Goal: Task Accomplishment & Management: Manage account settings

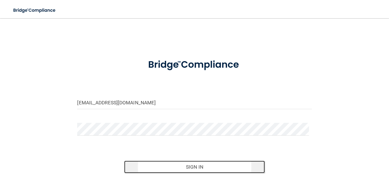
click at [201, 168] on button "Sign In" at bounding box center [194, 167] width 141 height 13
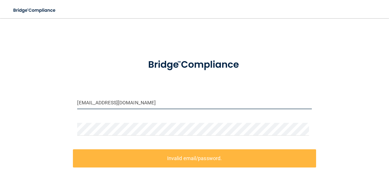
click at [154, 102] on input "[EMAIL_ADDRESS][DOMAIN_NAME]" at bounding box center [194, 102] width 234 height 13
click at [93, 73] on div at bounding box center [194, 64] width 243 height 25
drag, startPoint x: 153, startPoint y: 107, endPoint x: 57, endPoint y: 101, distance: 96.3
click at [57, 101] on div "[EMAIL_ADDRESS][DOMAIN_NAME] Invalid email/password. You don't have permission …" at bounding box center [194, 125] width 366 height 202
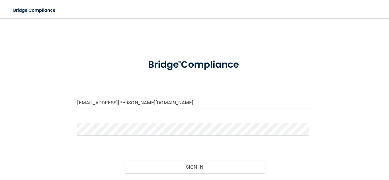
type input "[EMAIL_ADDRESS][PERSON_NAME][DOMAIN_NAME]"
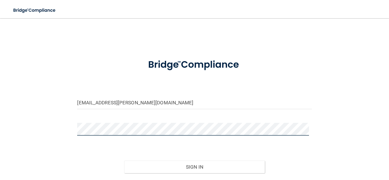
click at [40, 118] on div "[EMAIL_ADDRESS][PERSON_NAME][DOMAIN_NAME] Invalid email/password. You don't hav…" at bounding box center [194, 113] width 366 height 178
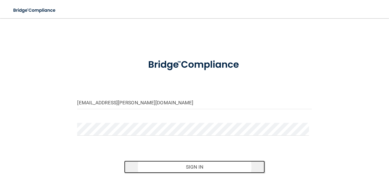
click at [198, 169] on button "Sign In" at bounding box center [194, 167] width 141 height 13
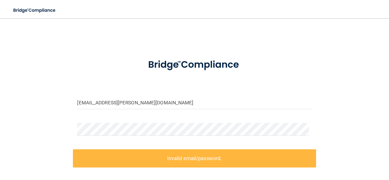
scroll to position [69, 0]
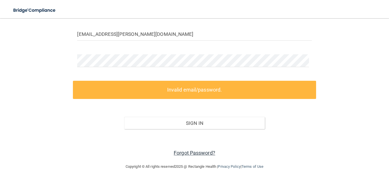
click at [192, 153] on link "Forgot Password?" at bounding box center [195, 153] width 42 height 6
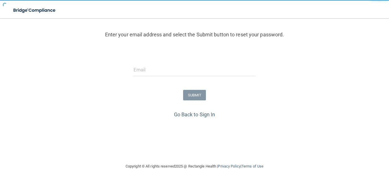
scroll to position [61, 0]
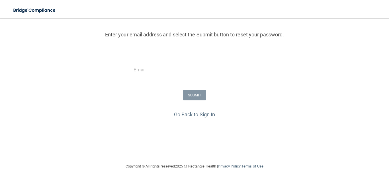
click at [164, 77] on div at bounding box center [194, 71] width 131 height 17
click at [163, 66] on input "email" at bounding box center [194, 69] width 122 height 13
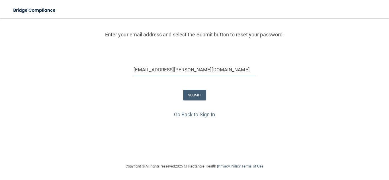
type input "[EMAIL_ADDRESS][PERSON_NAME][DOMAIN_NAME]"
click at [161, 112] on div "Go Back to Sign In" at bounding box center [194, 114] width 391 height 9
click at [202, 92] on button "SUBMIT" at bounding box center [194, 95] width 23 height 11
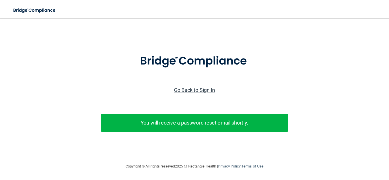
click at [188, 87] on link "Go Back to Sign In" at bounding box center [194, 90] width 41 height 6
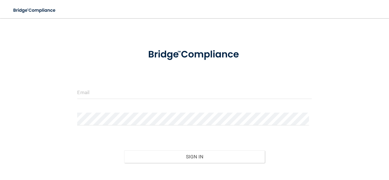
scroll to position [44, 0]
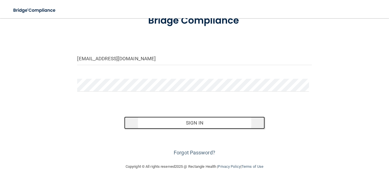
click at [197, 123] on button "Sign In" at bounding box center [194, 123] width 141 height 13
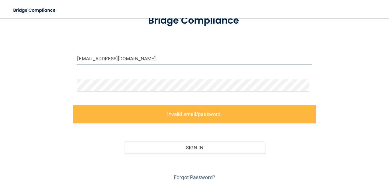
drag, startPoint x: 151, startPoint y: 62, endPoint x: 30, endPoint y: 51, distance: 121.4
click at [30, 51] on div "dgiroux@timberlanedental.com Invalid email/password. You don't have permission …" at bounding box center [194, 81] width 366 height 202
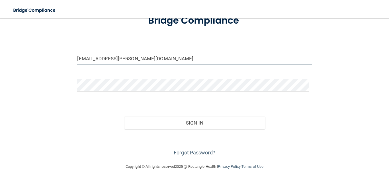
type input "daisy.welton@timberlanesmile.com"
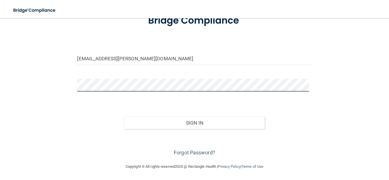
click at [51, 75] on div "daisy.welton@timberlanesmile.com Invalid email/password. You don't have permiss…" at bounding box center [194, 69] width 366 height 178
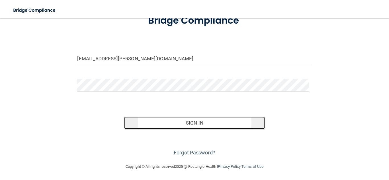
click at [217, 125] on button "Sign In" at bounding box center [194, 123] width 141 height 13
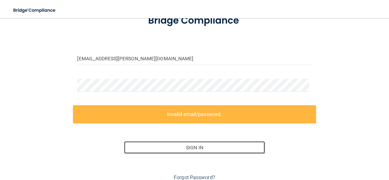
scroll to position [69, 0]
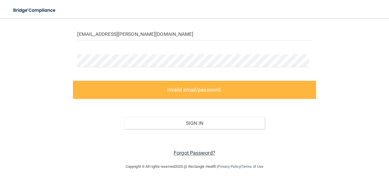
click at [204, 154] on link "Forgot Password?" at bounding box center [195, 153] width 42 height 6
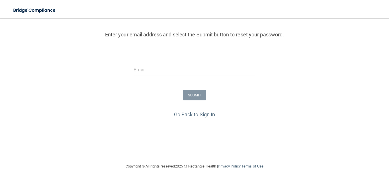
click at [211, 72] on input "email" at bounding box center [194, 69] width 122 height 13
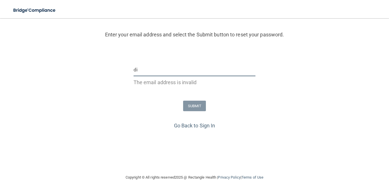
type input "d"
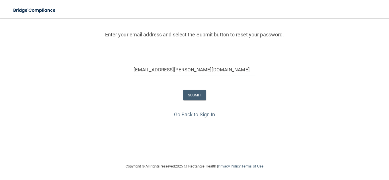
type input "daisy.welton@timberlanesmile.com"
click at [226, 104] on form "Enter your email address and select the Submit button to reset your password. d…" at bounding box center [194, 50] width 383 height 119
click at [191, 97] on button "SUBMIT" at bounding box center [194, 95] width 23 height 11
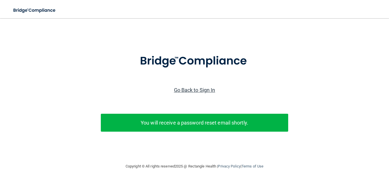
click at [193, 87] on link "Go Back to Sign In" at bounding box center [194, 90] width 41 height 6
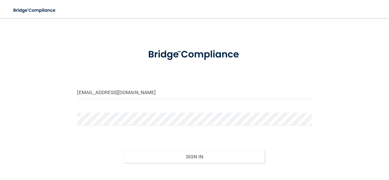
scroll to position [44, 0]
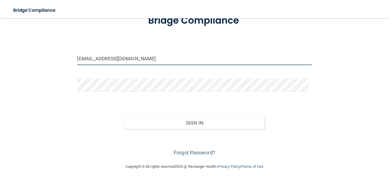
click at [149, 61] on input "dgiroux@timberlanedental.com" at bounding box center [194, 58] width 234 height 13
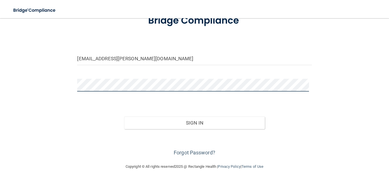
click at [124, 117] on button "Sign In" at bounding box center [194, 123] width 141 height 13
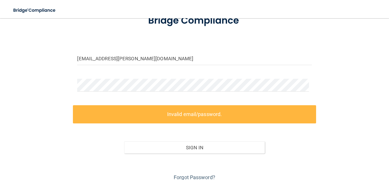
click at [290, 146] on div "Sign In" at bounding box center [194, 142] width 243 height 24
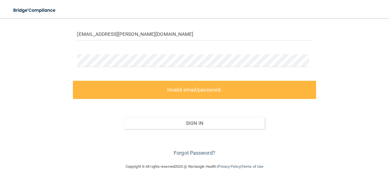
scroll to position [29, 0]
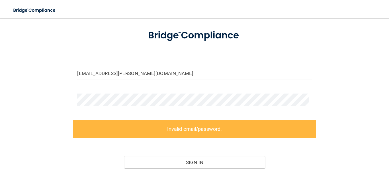
click at [75, 110] on div at bounding box center [194, 102] width 243 height 17
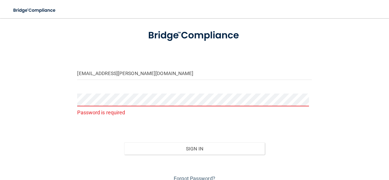
click at [97, 129] on form "daisy.welton@timberlanesmile.com Password is required Invalid email/password. Y…" at bounding box center [194, 103] width 234 height 160
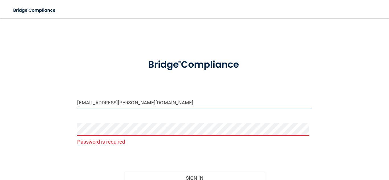
drag, startPoint x: 167, startPoint y: 102, endPoint x: 26, endPoint y: 117, distance: 141.4
click at [26, 117] on div "daisy.welton@timberlanesmile.com Password is required Invalid email/password. Y…" at bounding box center [194, 118] width 366 height 189
type input "dgiroux@timberlanedental.com"
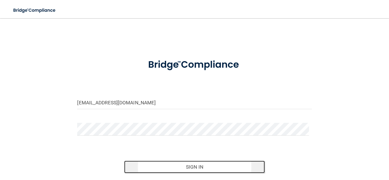
click at [220, 170] on button "Sign In" at bounding box center [194, 167] width 141 height 13
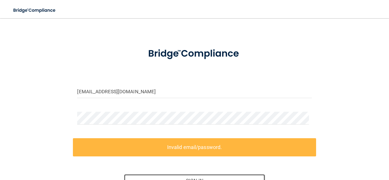
scroll to position [12, 0]
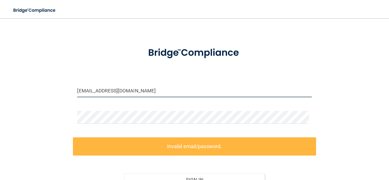
click at [152, 92] on input "dgiroux@timberlanedental.com" at bounding box center [194, 90] width 234 height 13
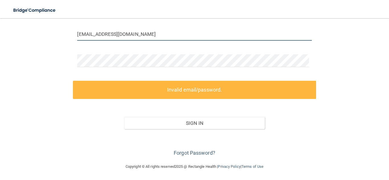
scroll to position [0, 0]
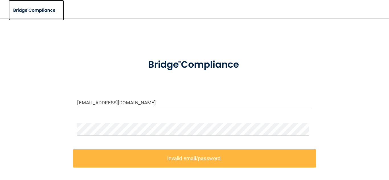
click at [39, 10] on img at bounding box center [35, 11] width 52 height 12
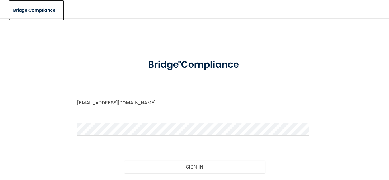
click at [39, 10] on img at bounding box center [35, 11] width 52 height 12
click at [49, 12] on img at bounding box center [35, 11] width 52 height 12
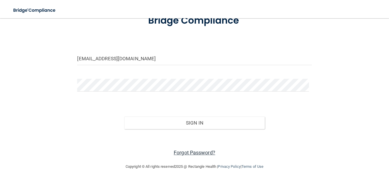
click at [195, 150] on link "Forgot Password?" at bounding box center [195, 153] width 42 height 6
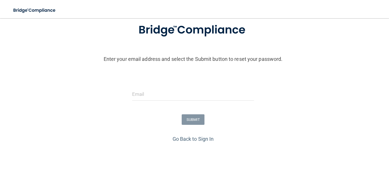
scroll to position [37, 1]
click at [188, 95] on input "email" at bounding box center [193, 94] width 122 height 13
click at [305, 58] on p "Enter your email address and select the Submit button to reset your password." at bounding box center [192, 39] width 391 height 48
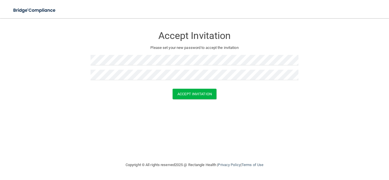
click at [295, 102] on form "Accept Invitation Please set your new password to accept the invitation Accept …" at bounding box center [194, 65] width 366 height 82
click at [199, 95] on button "Accept Invitation" at bounding box center [194, 94] width 44 height 11
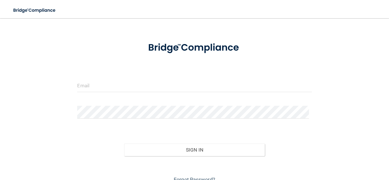
scroll to position [44, 0]
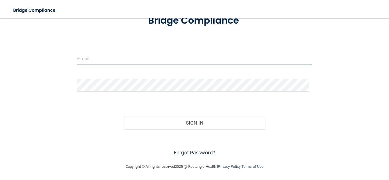
type input "dgiroux@timberlanedental.com"
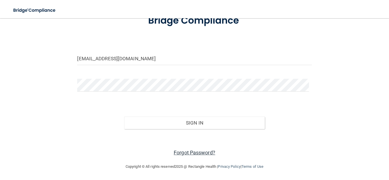
click at [207, 152] on link "Forgot Password?" at bounding box center [195, 153] width 42 height 6
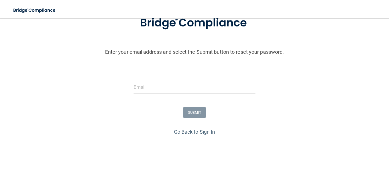
scroll to position [61, 0]
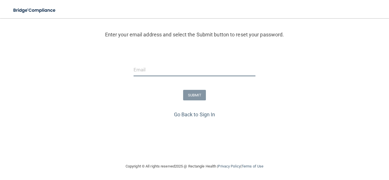
click at [200, 70] on input "email" at bounding box center [194, 69] width 122 height 13
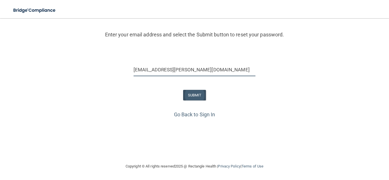
type input "daisy.welton@timberlanesmile.com"
click at [196, 93] on button "SUBMIT" at bounding box center [194, 95] width 23 height 11
